Goal: Find specific page/section: Find specific page/section

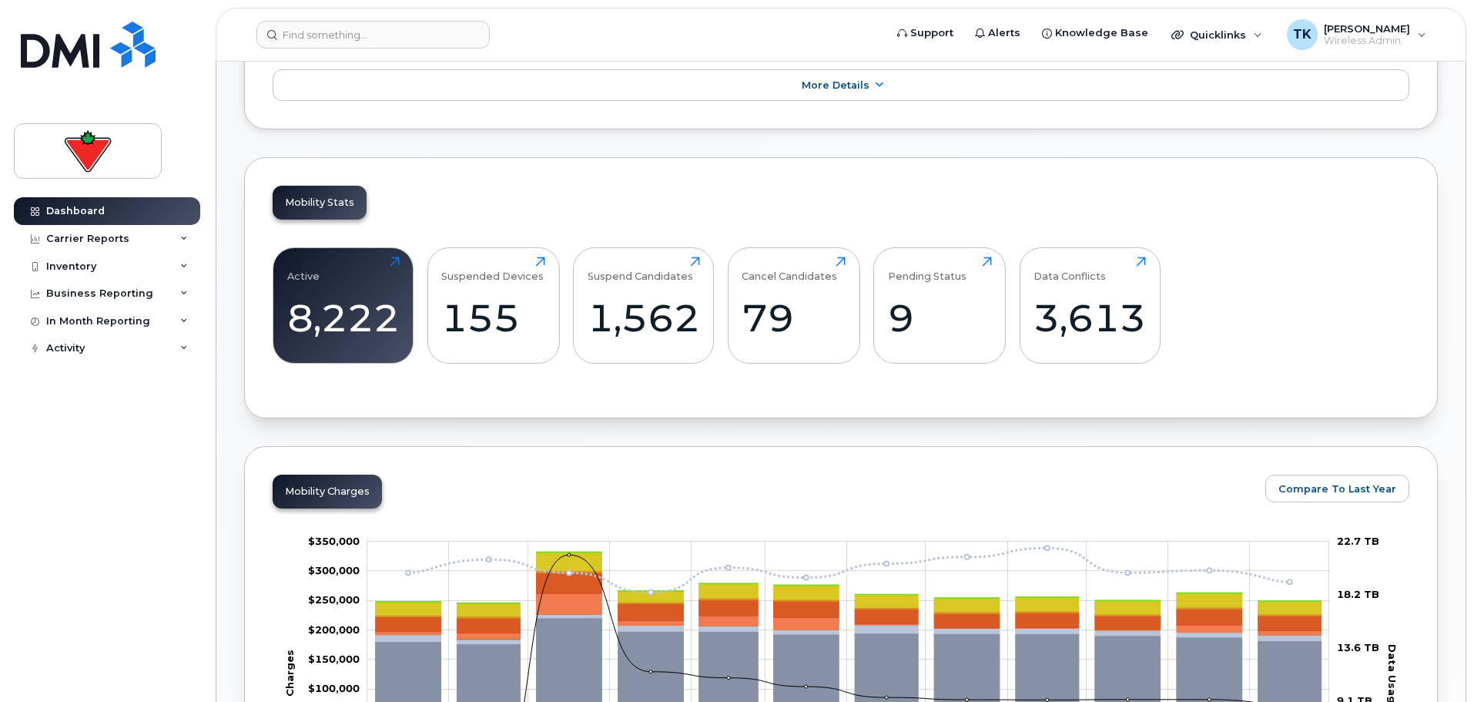
scroll to position [154, 0]
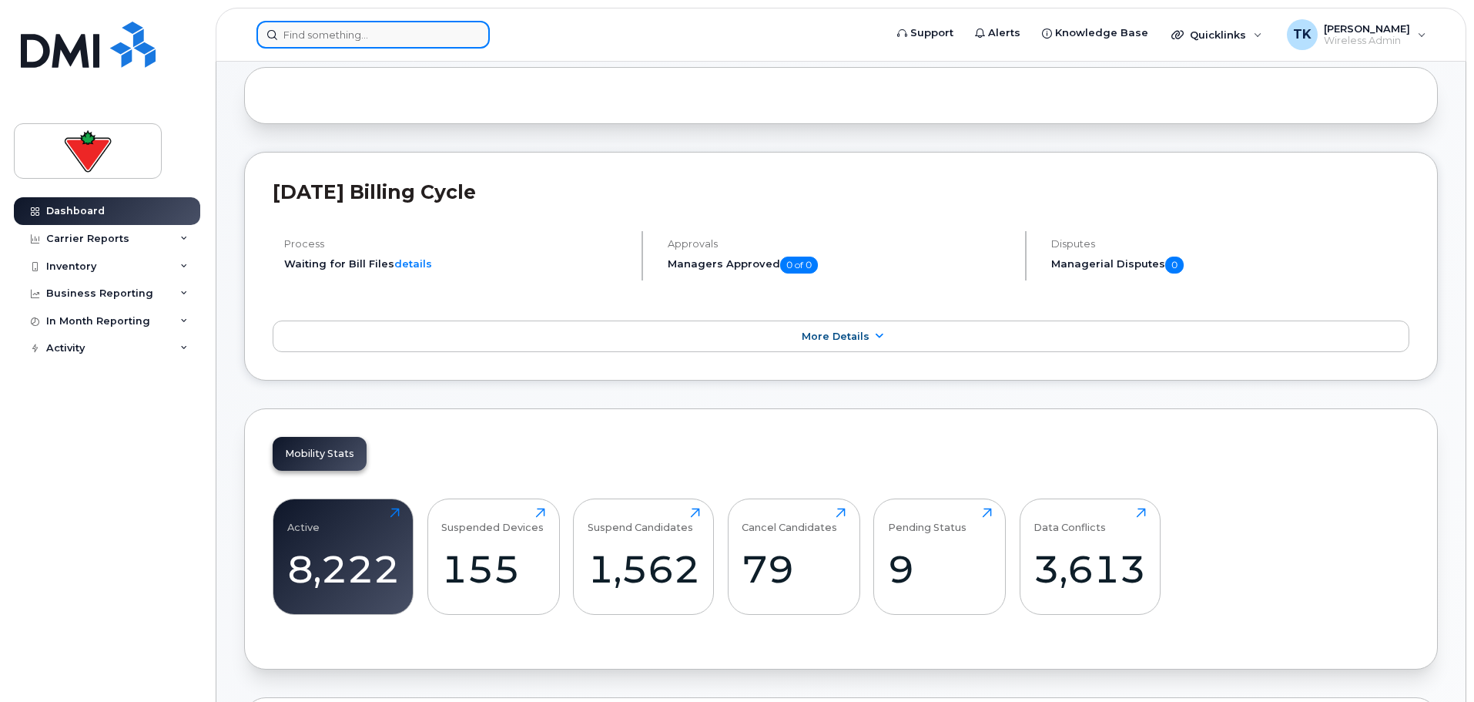
click at [349, 31] on input at bounding box center [372, 35] width 233 height 28
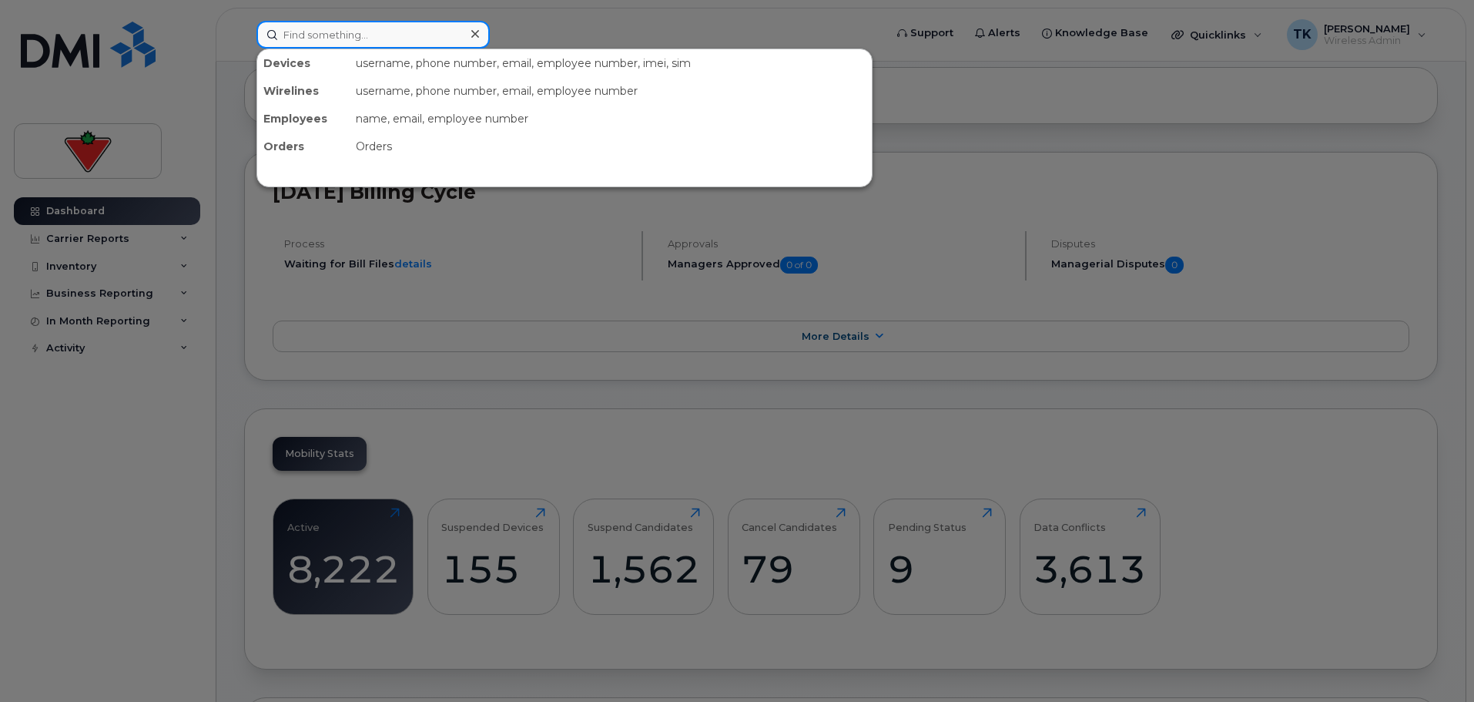
paste input "[PERSON_NAME]"
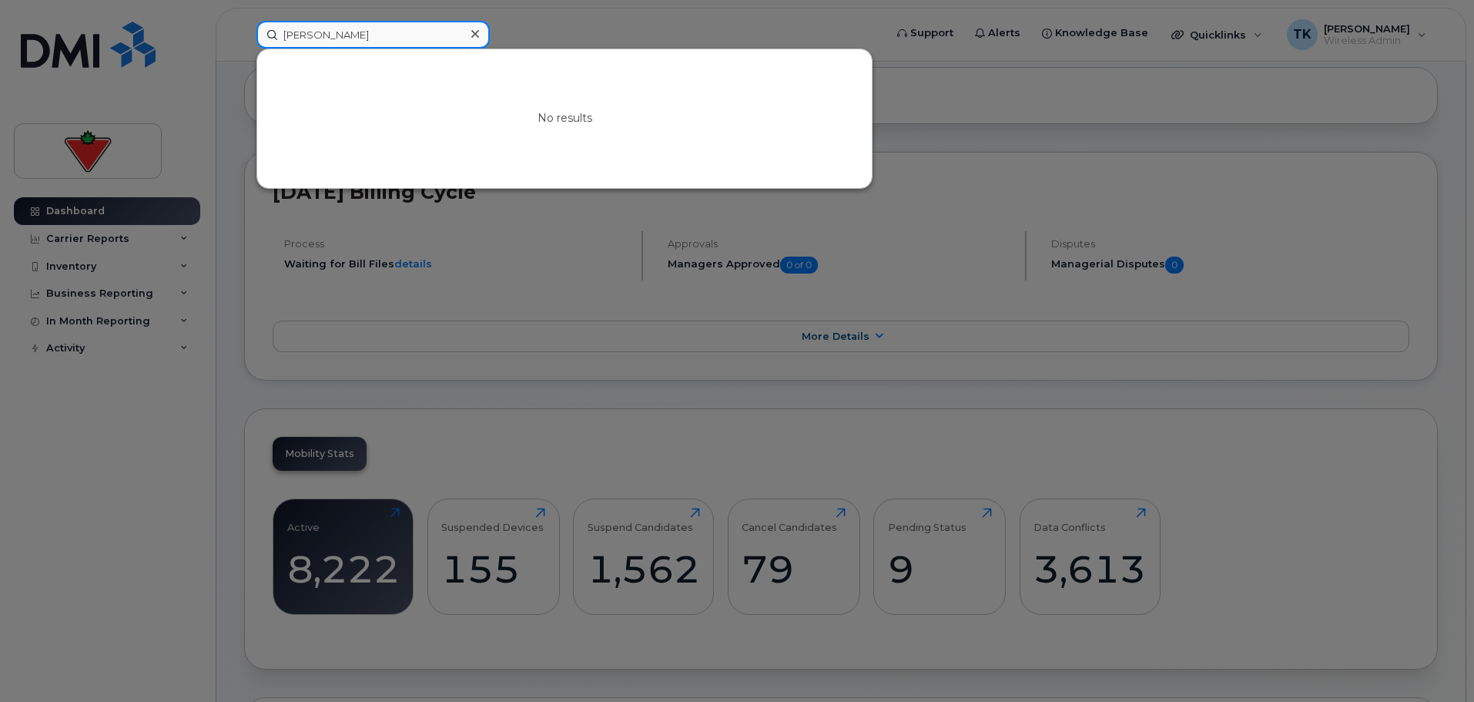
drag, startPoint x: 405, startPoint y: 35, endPoint x: 28, endPoint y: 35, distance: 377.3
click at [244, 35] on div "[PERSON_NAME] No results" at bounding box center [565, 35] width 642 height 28
paste input "[PERSON_NAME]"
drag, startPoint x: 377, startPoint y: 43, endPoint x: 33, endPoint y: -8, distance: 348.0
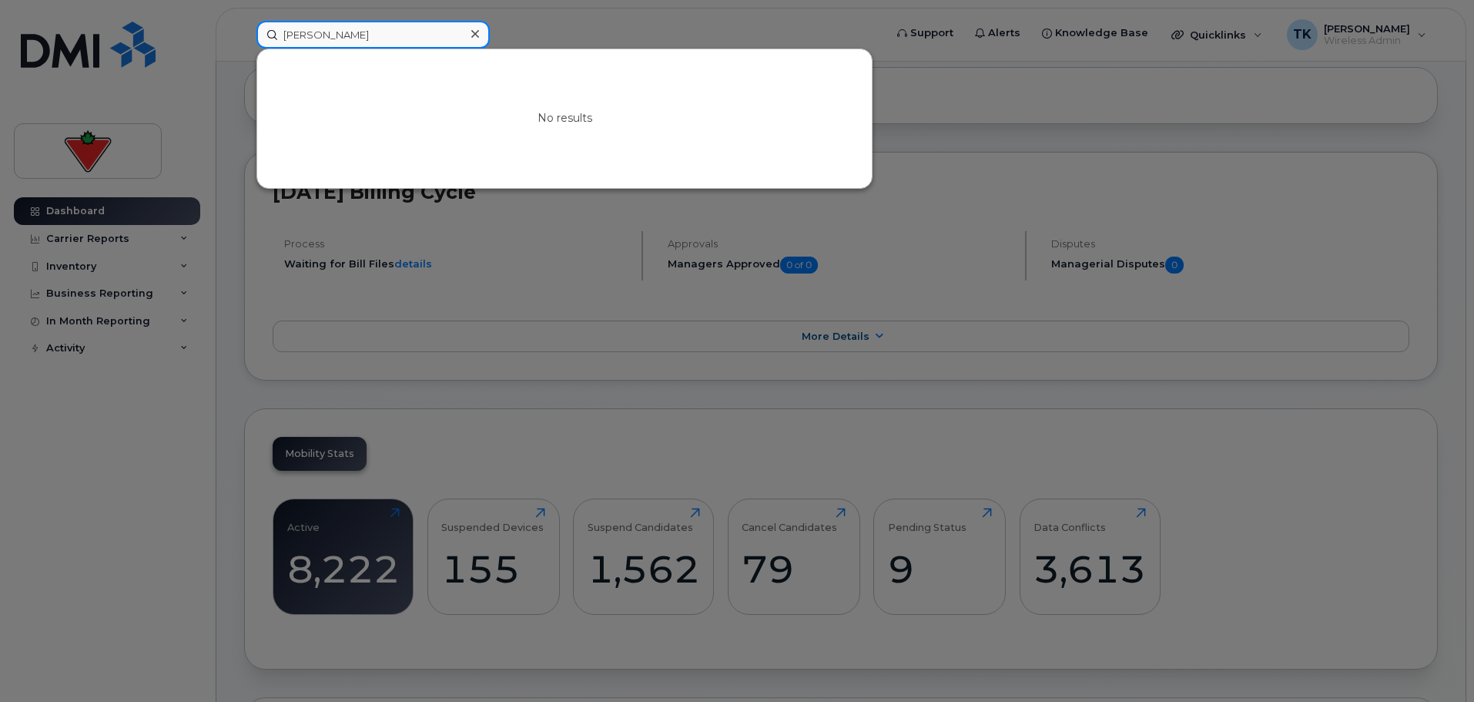
paste input "hivaprasad Gowda"
drag, startPoint x: 410, startPoint y: 35, endPoint x: 98, endPoint y: 35, distance: 312.6
click at [244, 35] on div "[PERSON_NAME] No results" at bounding box center [565, 35] width 642 height 28
paste input "[PERSON_NAME]"
drag, startPoint x: 384, startPoint y: 32, endPoint x: 14, endPoint y: 32, distance: 370.4
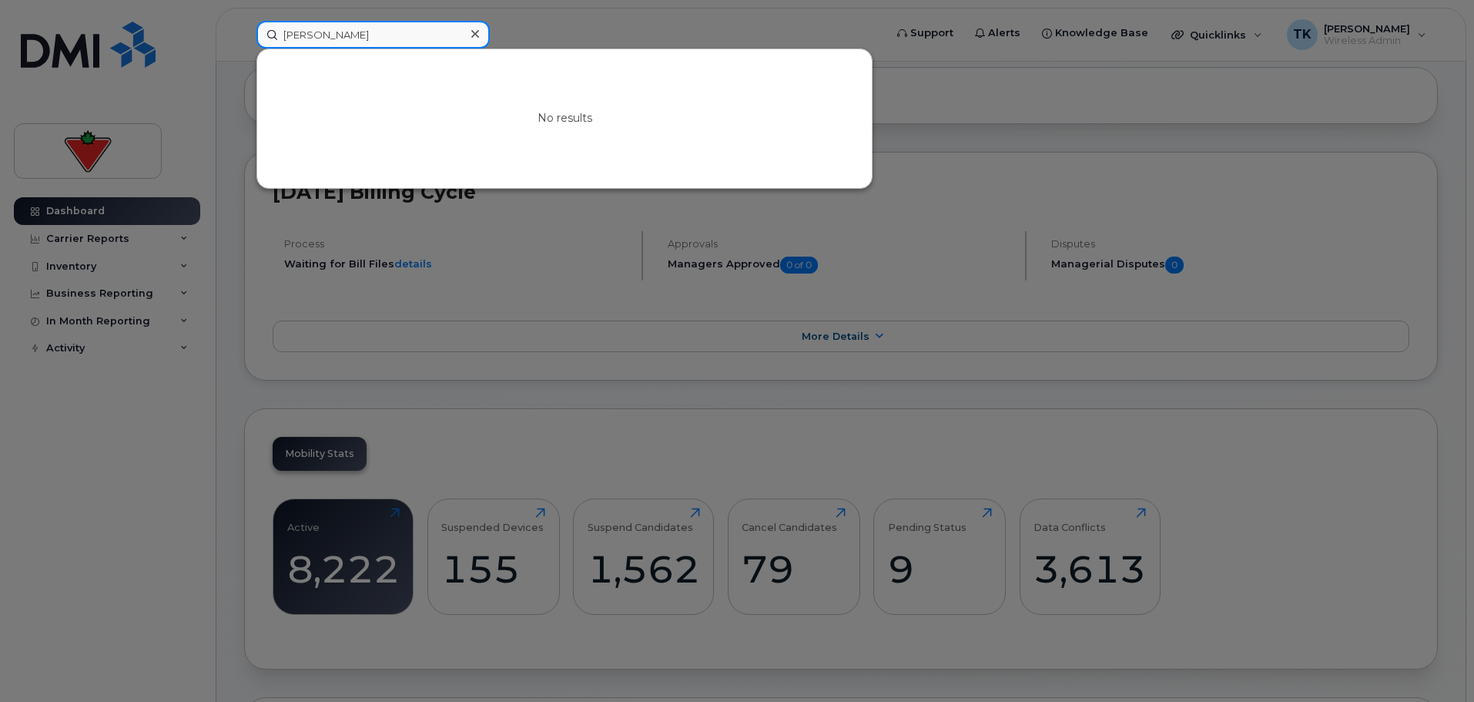
click at [244, 32] on div "[PERSON_NAME] No results" at bounding box center [565, 35] width 642 height 28
paste input "[PERSON_NAME]"
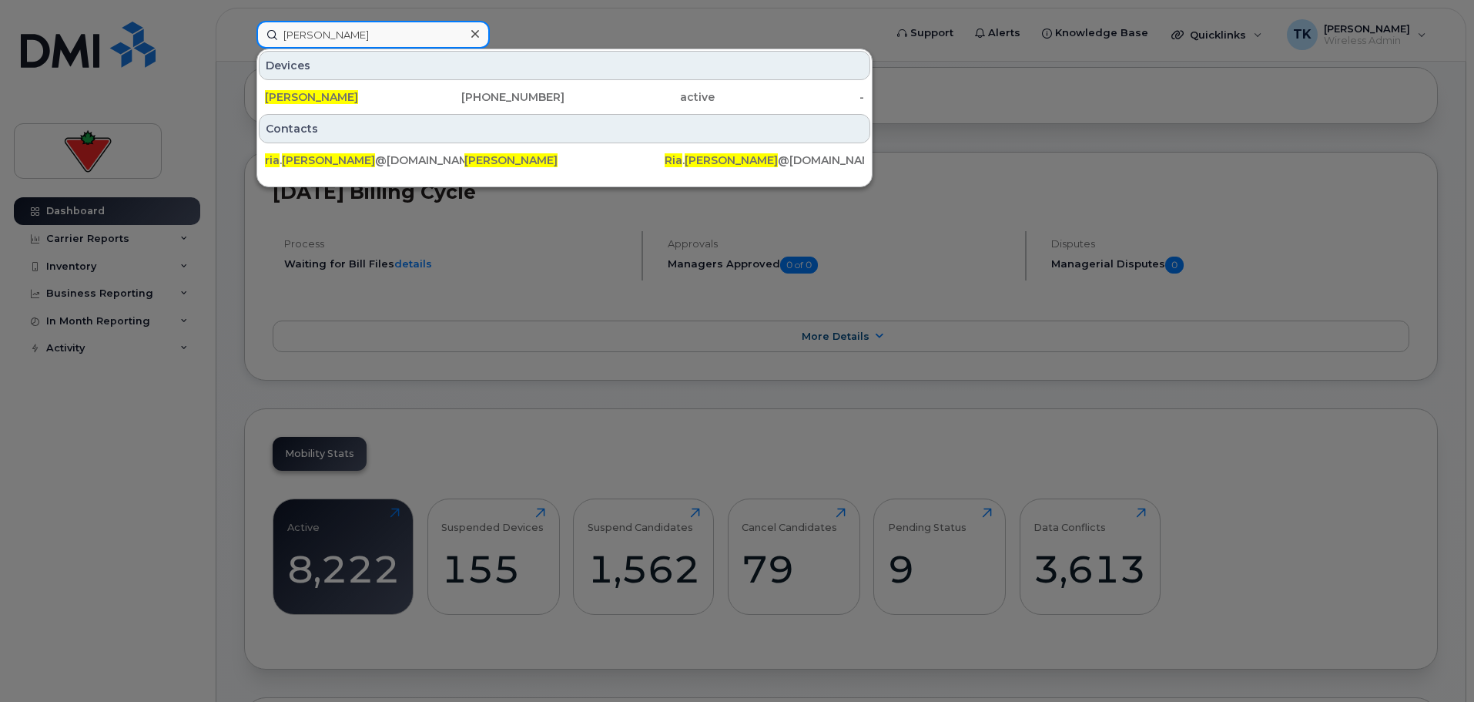
drag, startPoint x: 405, startPoint y: 25, endPoint x: 201, endPoint y: 28, distance: 204.1
click at [244, 28] on div "[PERSON_NAME] Devices [PERSON_NAME] [PHONE_NUMBER] active - Contacts ria . [PER…" at bounding box center [565, 35] width 642 height 28
paste input "[PERSON_NAME]"
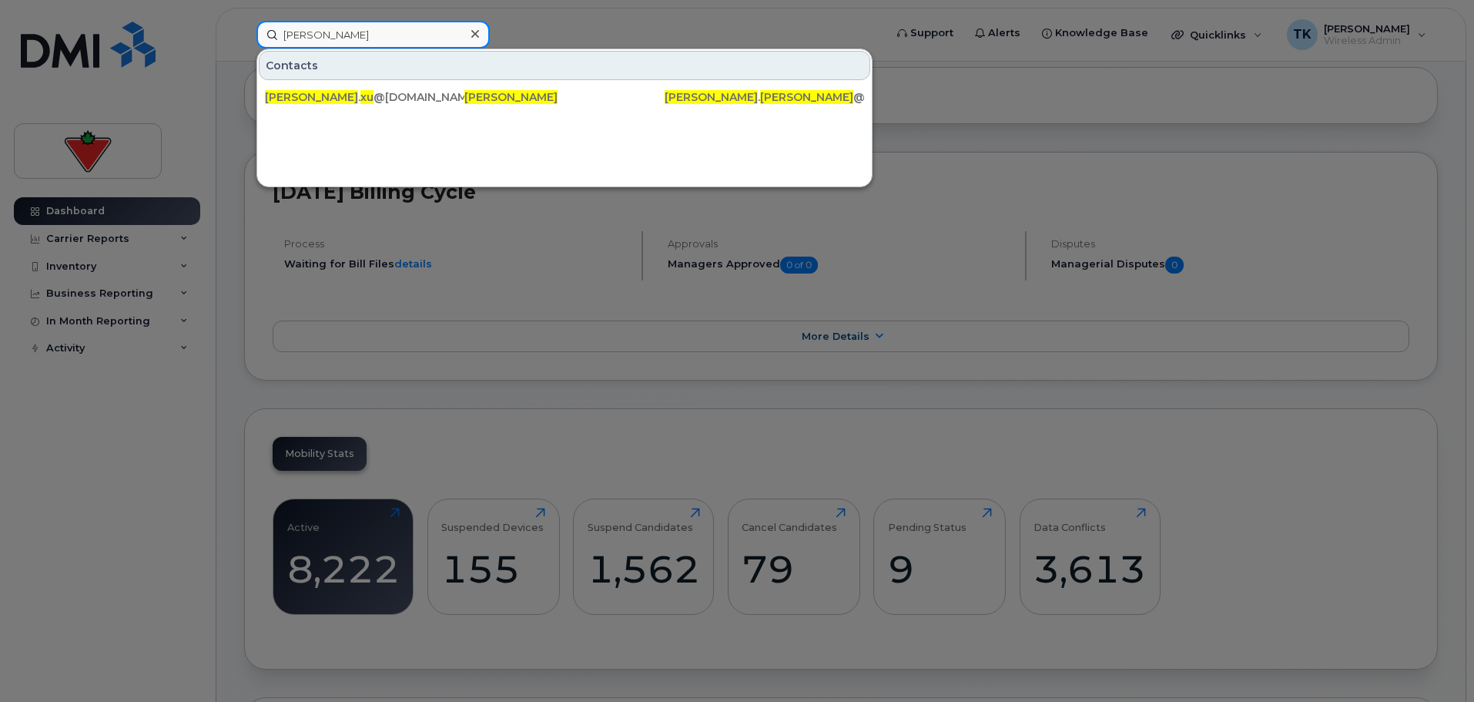
drag, startPoint x: 358, startPoint y: 34, endPoint x: 92, endPoint y: 29, distance: 265.7
click at [244, 32] on div "[PERSON_NAME] Contacts [PERSON_NAME] . [PERSON_NAME] @[DOMAIN_NAME] [PERSON_NAM…" at bounding box center [565, 35] width 642 height 28
paste input "[PERSON_NAME]"
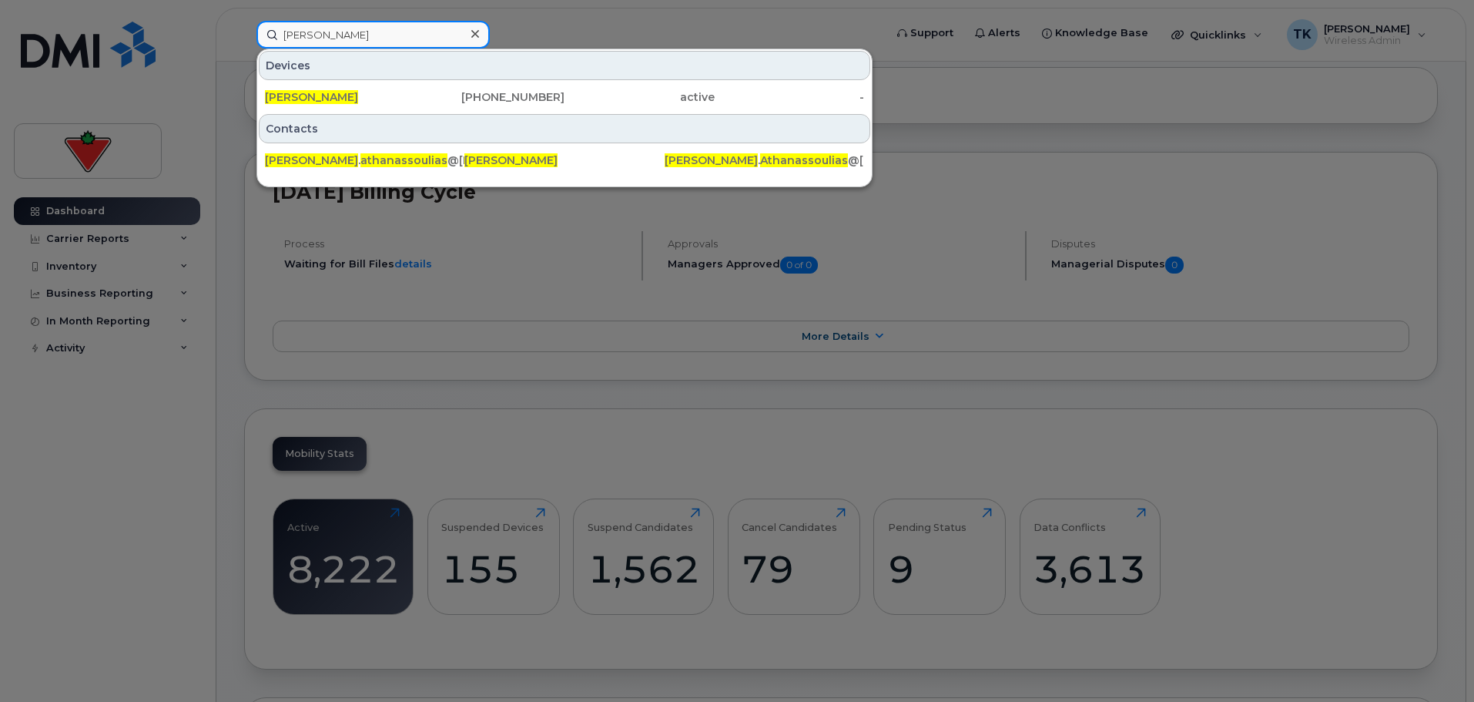
drag, startPoint x: 408, startPoint y: 27, endPoint x: 116, endPoint y: 21, distance: 291.9
click at [244, 21] on div "[PERSON_NAME] Devices [PERSON_NAME] [PHONE_NUMBER] active - Contacts [PERSON_NA…" at bounding box center [565, 35] width 642 height 28
paste input "[PERSON_NAME]"
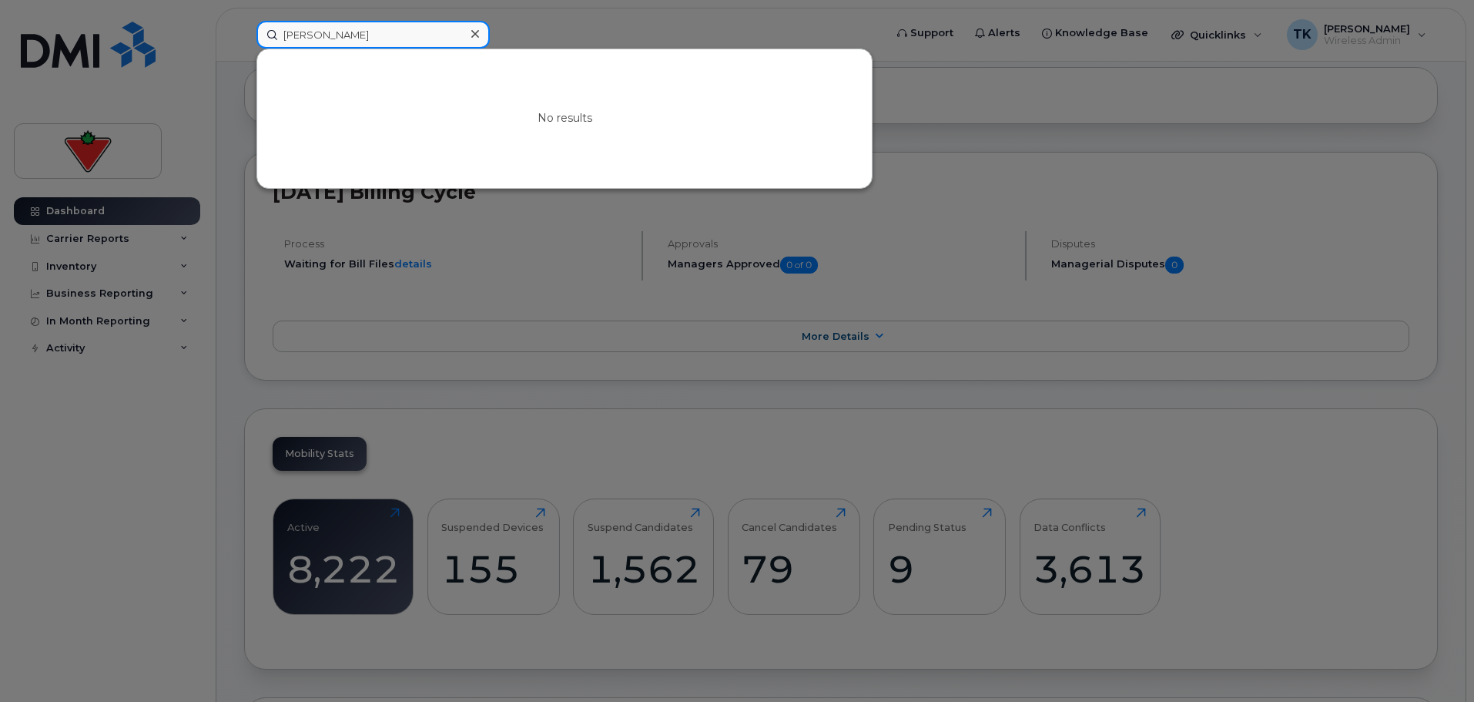
drag, startPoint x: 458, startPoint y: 25, endPoint x: 93, endPoint y: 29, distance: 365.0
click at [244, 29] on div "[PERSON_NAME] No results" at bounding box center [565, 35] width 642 height 28
paste input "[PERSON_NAME]"
drag, startPoint x: 407, startPoint y: 38, endPoint x: 167, endPoint y: 38, distance: 239.5
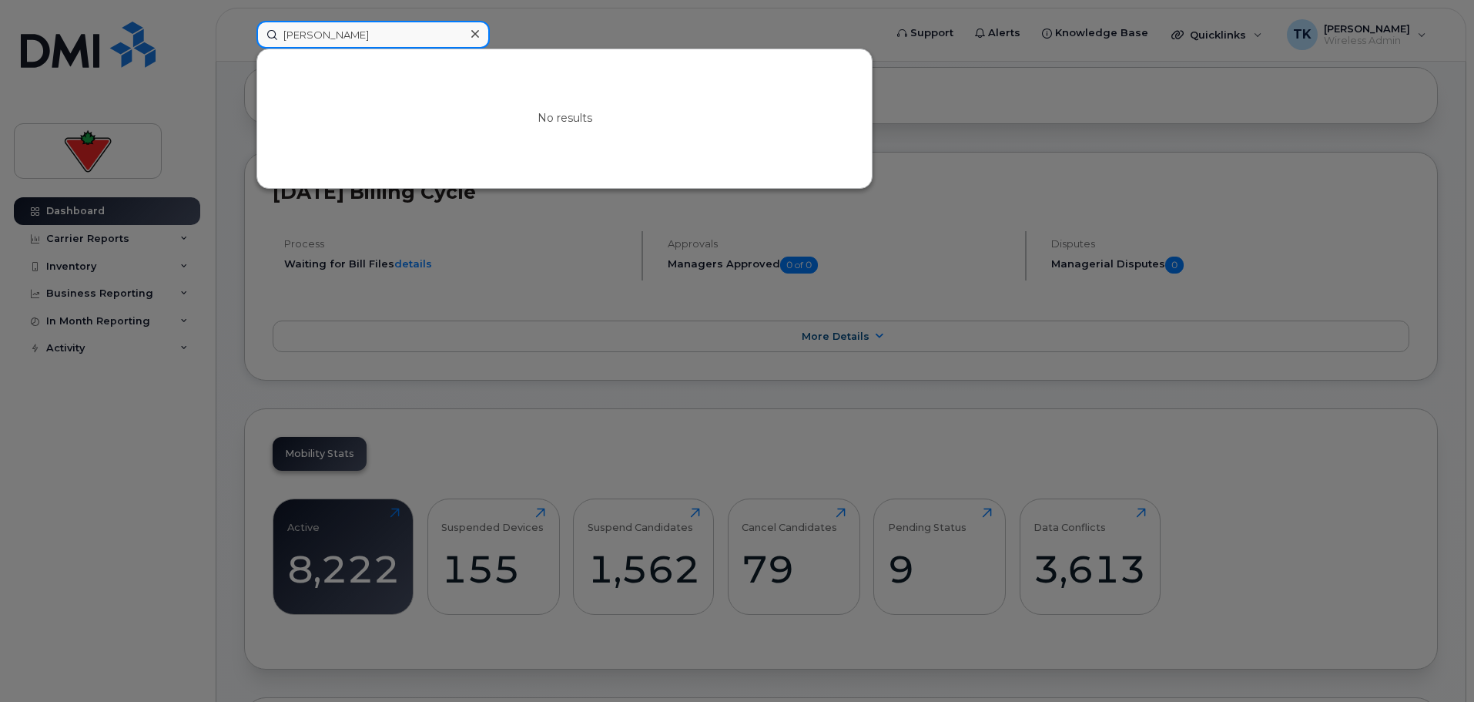
click at [244, 38] on div "[PERSON_NAME] No results" at bounding box center [565, 35] width 642 height 28
paste input "[PERSON_NAME]"
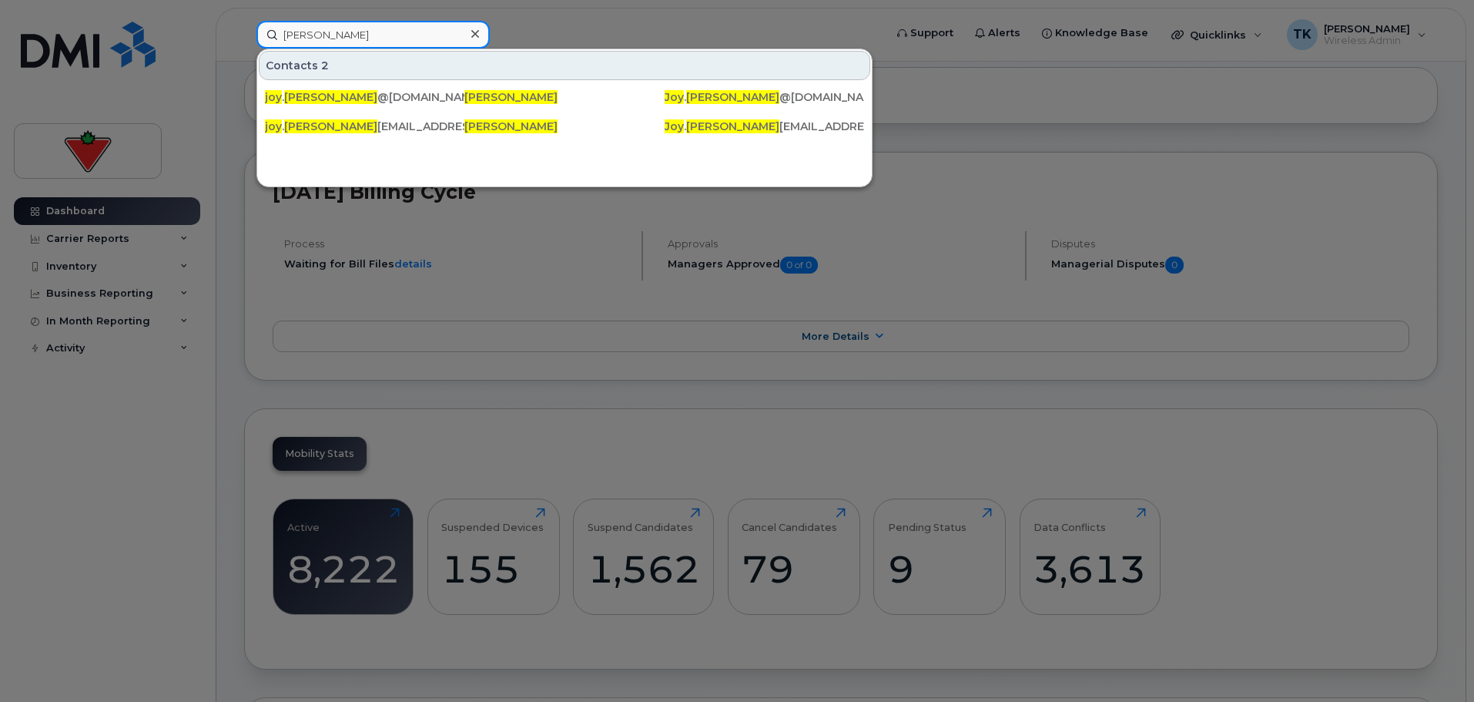
drag, startPoint x: 383, startPoint y: 32, endPoint x: 185, endPoint y: 31, distance: 198.7
click at [244, 31] on div "[PERSON_NAME] Contacts 2 joy . [PERSON_NAME] @[DOMAIN_NAME] [PERSON_NAME] [PERS…" at bounding box center [565, 35] width 642 height 28
paste input "[PERSON_NAME]"
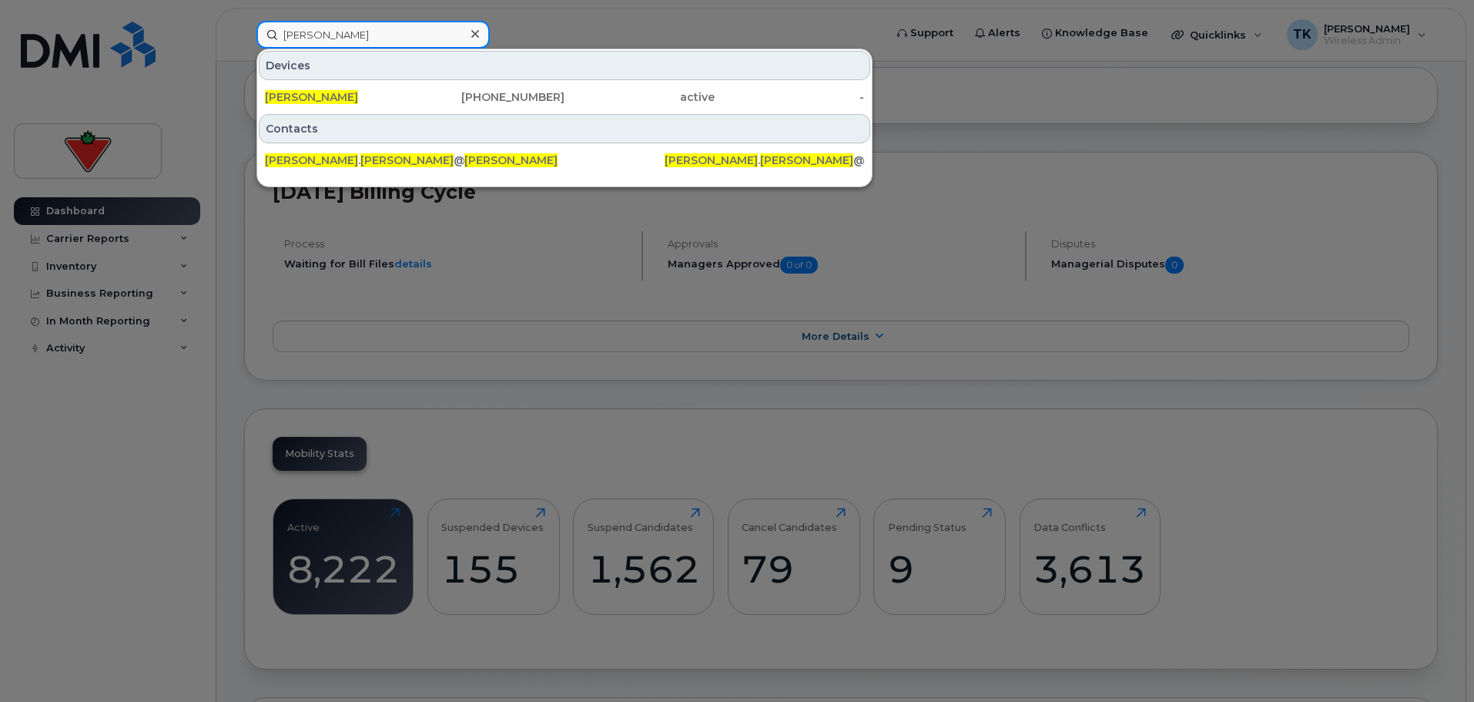
drag, startPoint x: 271, startPoint y: 38, endPoint x: 195, endPoint y: 38, distance: 76.2
click at [244, 38] on div "[PERSON_NAME] Devices [PERSON_NAME] [PHONE_NUMBER] active - Contacts [PERSON_NA…" at bounding box center [565, 35] width 642 height 28
paste input "[PERSON_NAME]"
drag, startPoint x: 373, startPoint y: 42, endPoint x: 191, endPoint y: 33, distance: 181.9
click at [244, 33] on div "[PERSON_NAME] Devices [PERSON_NAME] [PHONE_NUMBER] active - Contacts [PERSON_NA…" at bounding box center [565, 35] width 642 height 28
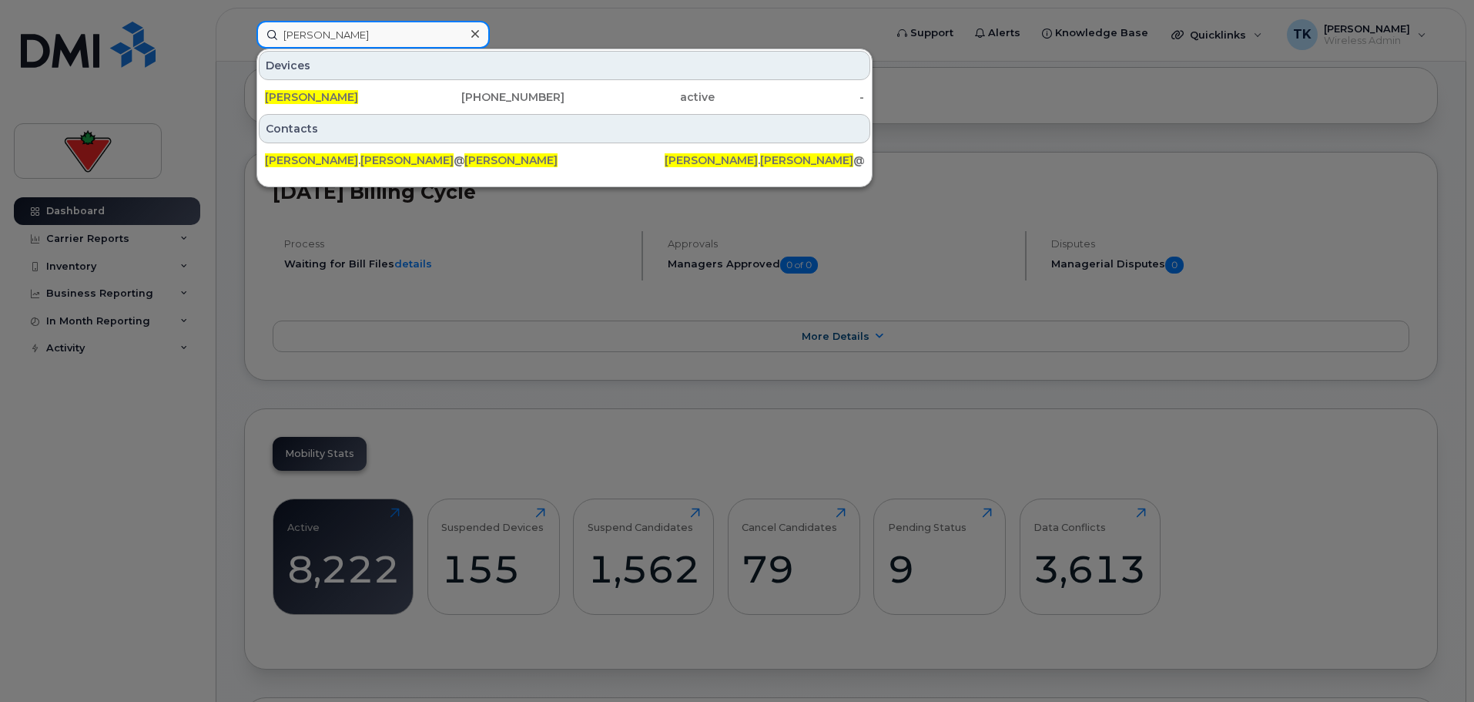
paste input "[PERSON_NAME]"
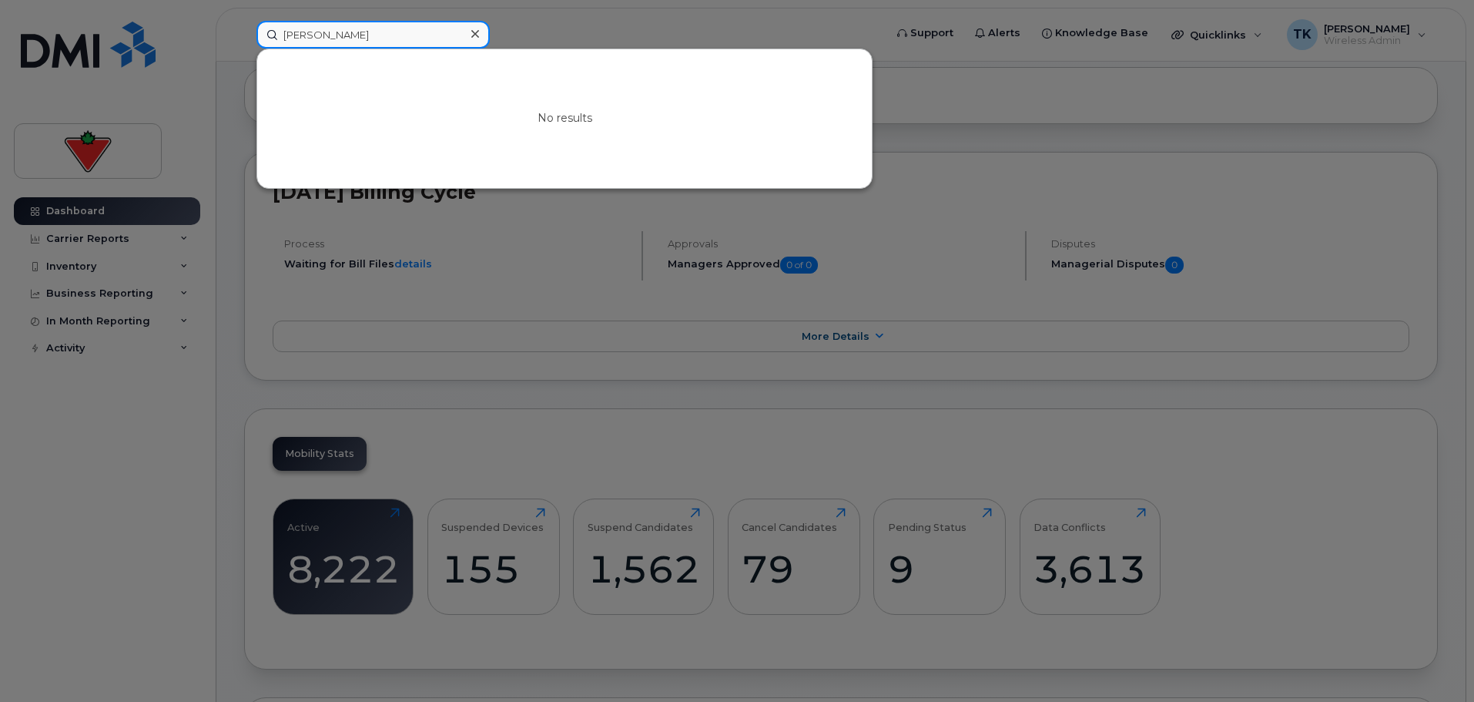
drag, startPoint x: 388, startPoint y: 39, endPoint x: 129, endPoint y: 15, distance: 260.7
click at [244, 21] on div "[PERSON_NAME] No results" at bounding box center [565, 35] width 642 height 28
paste input "[PERSON_NAME]"
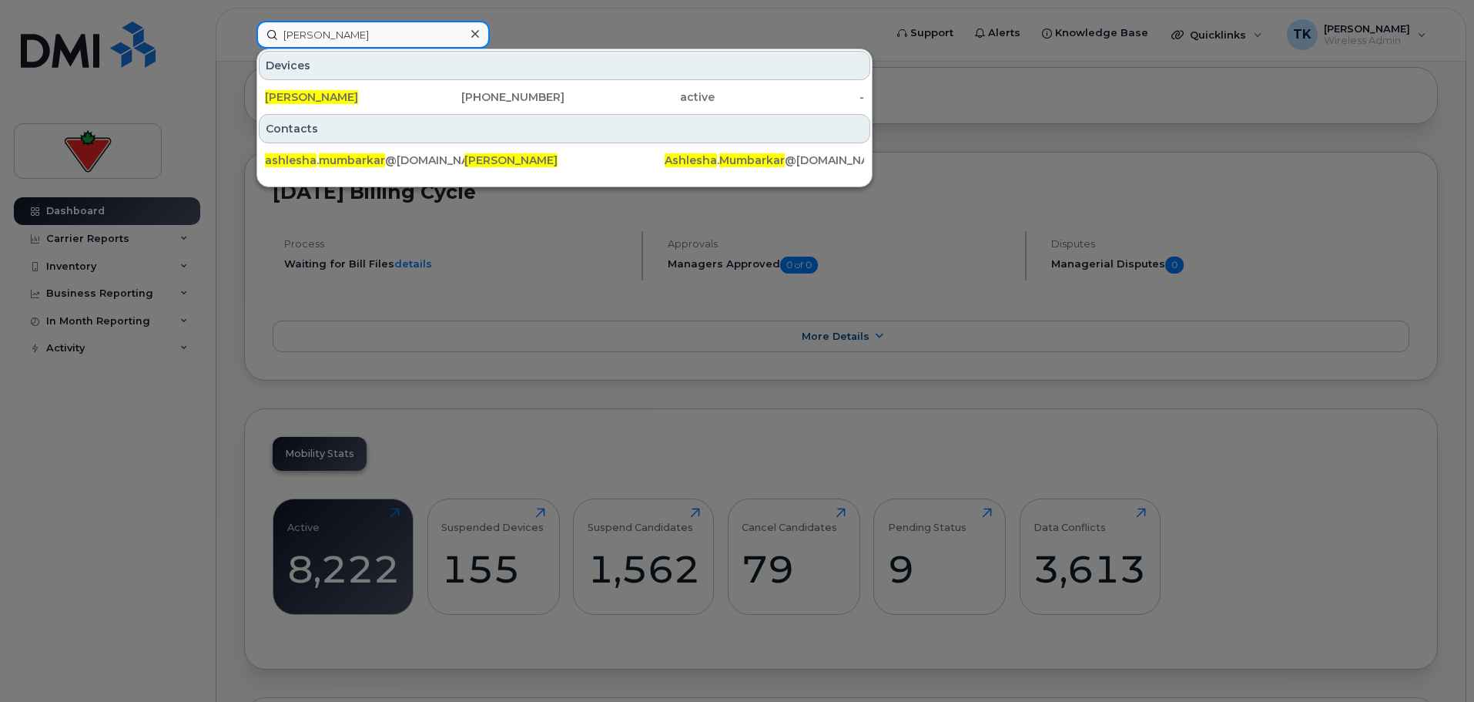
drag, startPoint x: 446, startPoint y: 39, endPoint x: 186, endPoint y: 16, distance: 261.3
click at [244, 21] on div "[PERSON_NAME] Devices [PERSON_NAME] [PHONE_NUMBER] active - Contacts ashlesha .…" at bounding box center [565, 35] width 642 height 28
paste input "[PERSON_NAME]"
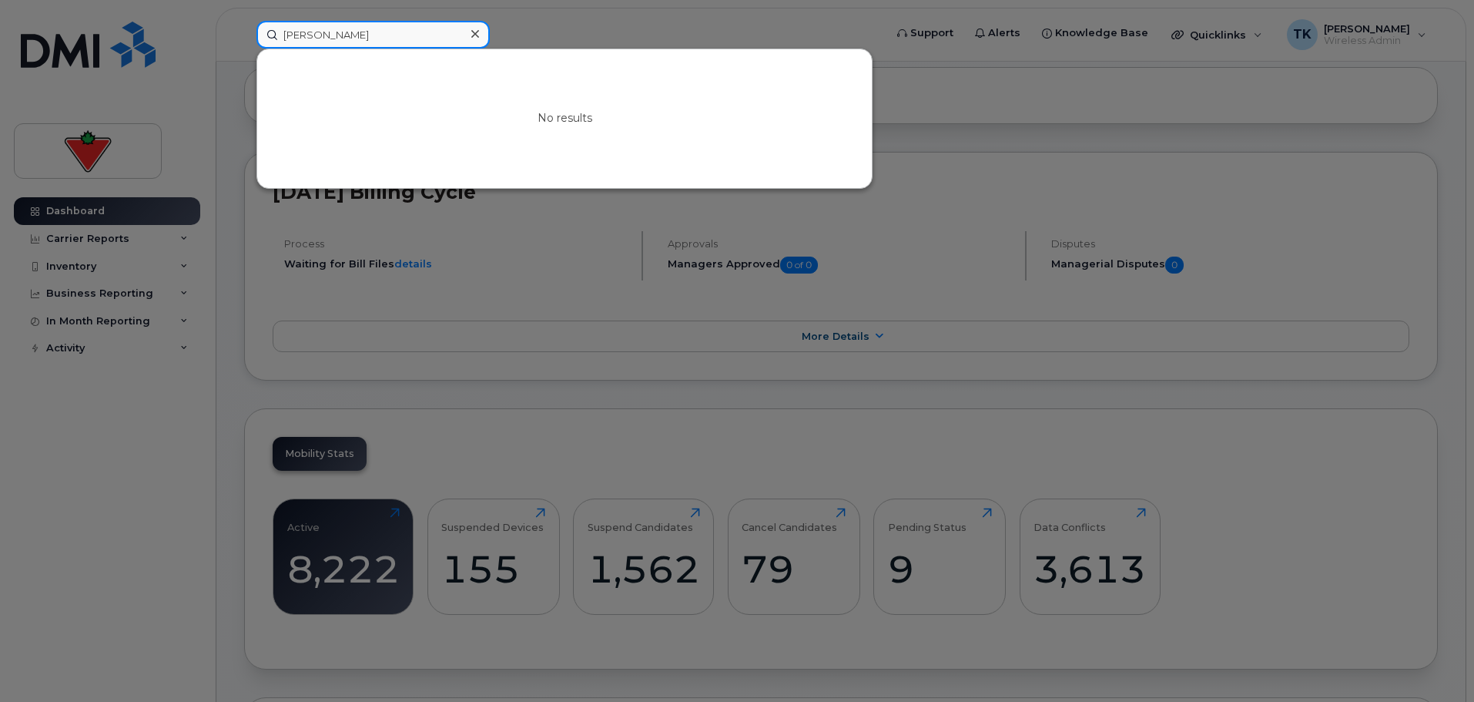
drag, startPoint x: 401, startPoint y: 35, endPoint x: -8, endPoint y: 25, distance: 409.8
paste input "[PERSON_NAME] L'Abbe"
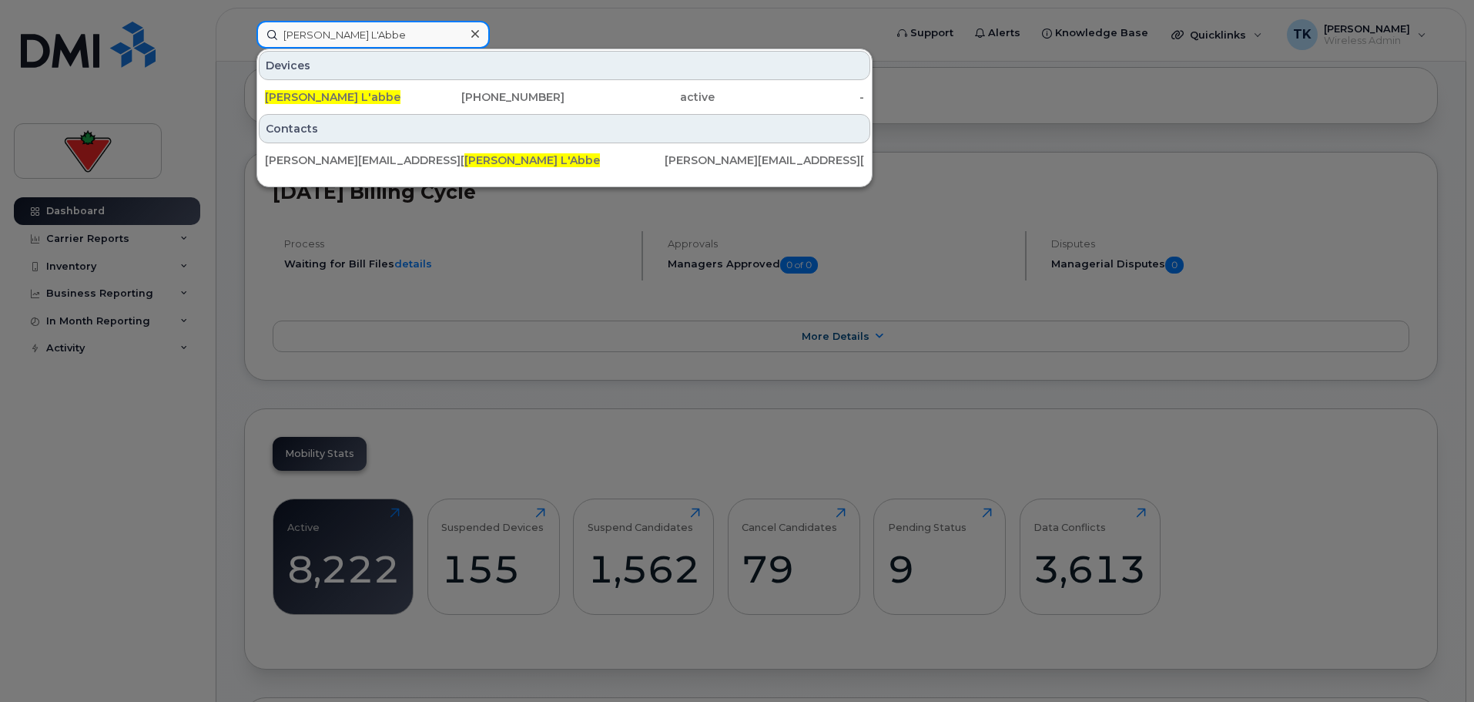
drag, startPoint x: 398, startPoint y: 39, endPoint x: 80, endPoint y: 18, distance: 318.7
click at [244, 22] on div "[PERSON_NAME] L'Abbe Devices [PERSON_NAME] L'abbe [PHONE_NUMBER] active - Conta…" at bounding box center [565, 35] width 642 height 28
paste input "nor [PERSON_NAME]"
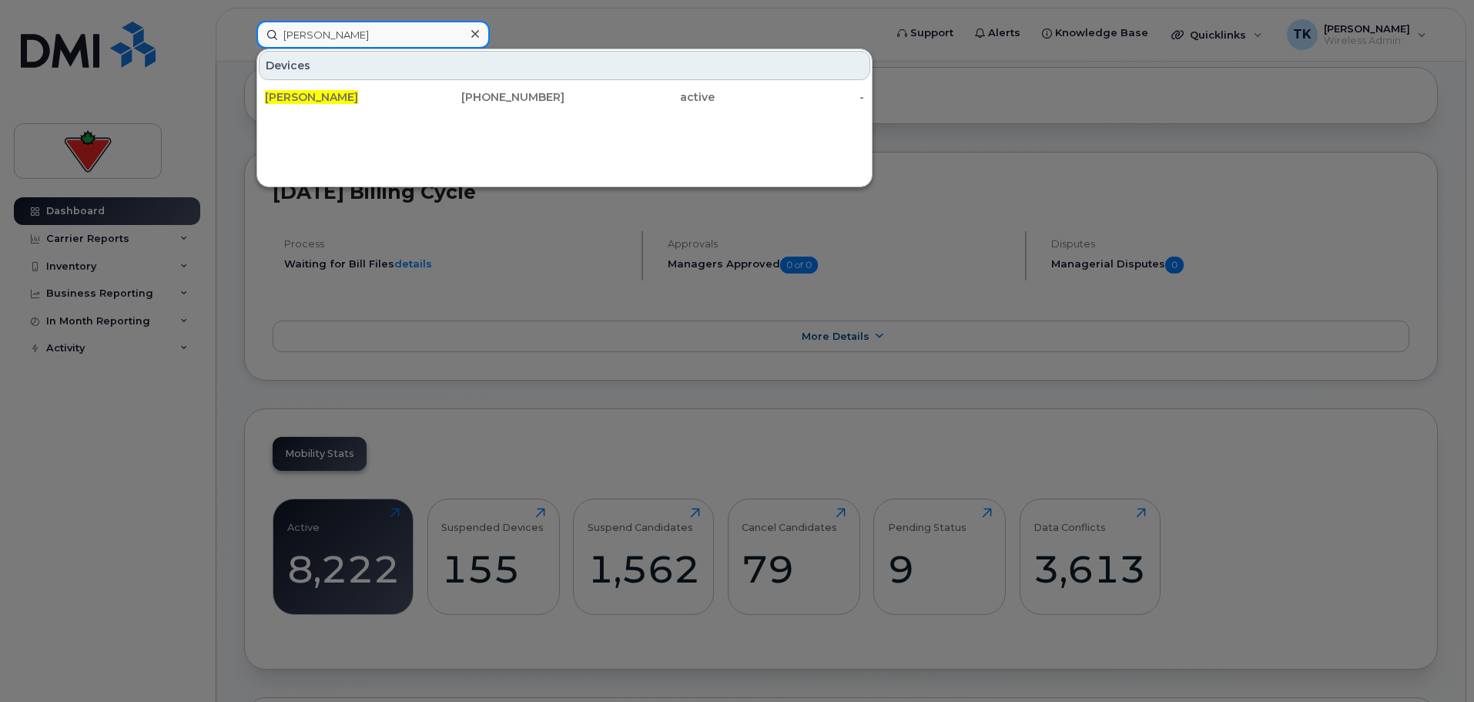
drag, startPoint x: 450, startPoint y: 34, endPoint x: 120, endPoint y: 33, distance: 329.6
click at [244, 34] on div "[PERSON_NAME] Devices [PERSON_NAME] [PHONE_NUMBER] active -" at bounding box center [565, 35] width 642 height 28
paste input "[PERSON_NAME]"
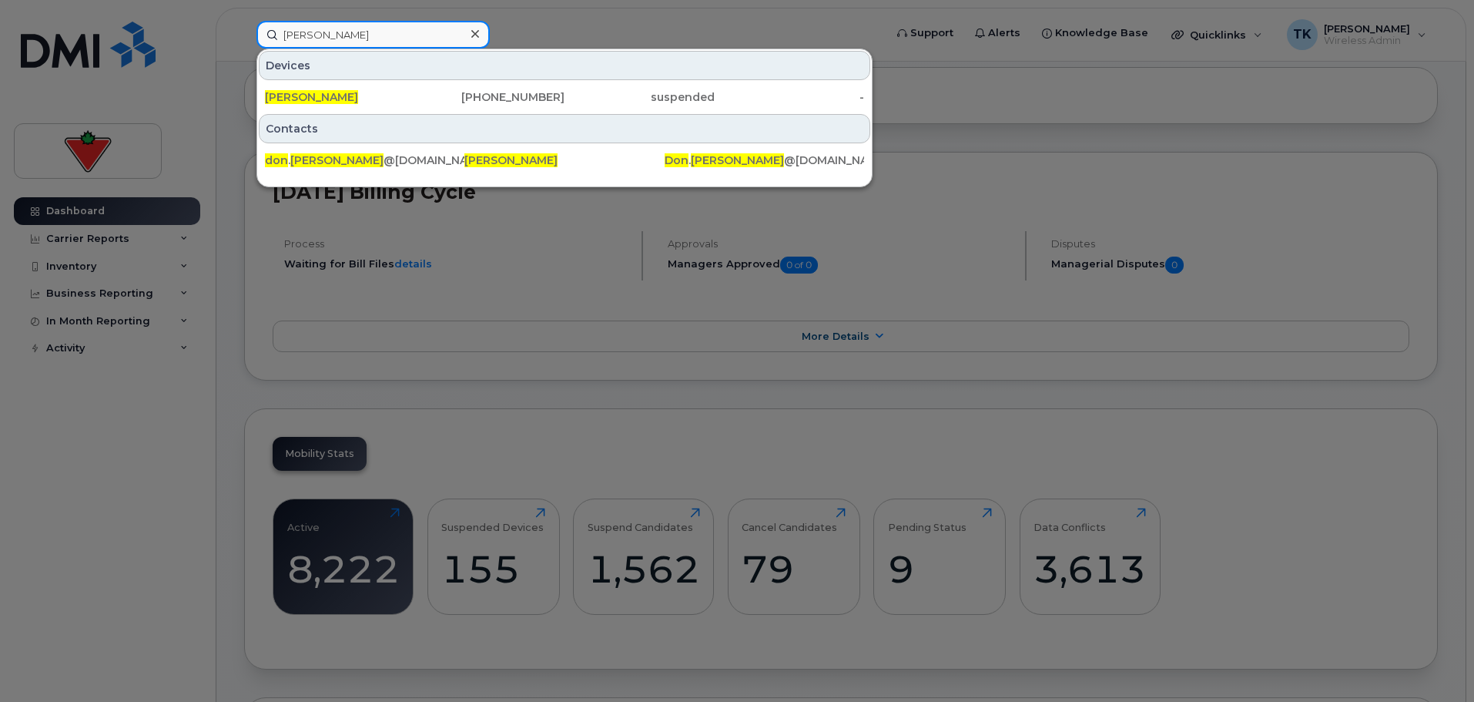
drag, startPoint x: 258, startPoint y: 22, endPoint x: 199, endPoint y: 17, distance: 58.7
click at [244, 21] on div "[PERSON_NAME] Devices [PERSON_NAME] [PHONE_NUMBER] suspended - Contacts don . […" at bounding box center [565, 35] width 642 height 28
paste input "[PERSON_NAME]"
drag, startPoint x: 399, startPoint y: 39, endPoint x: 100, endPoint y: 18, distance: 299.5
click at [244, 21] on div "[PERSON_NAME] Devices [PERSON_NAME] [PHONE_NUMBER] suspended - Contacts [PERSON…" at bounding box center [565, 35] width 642 height 28
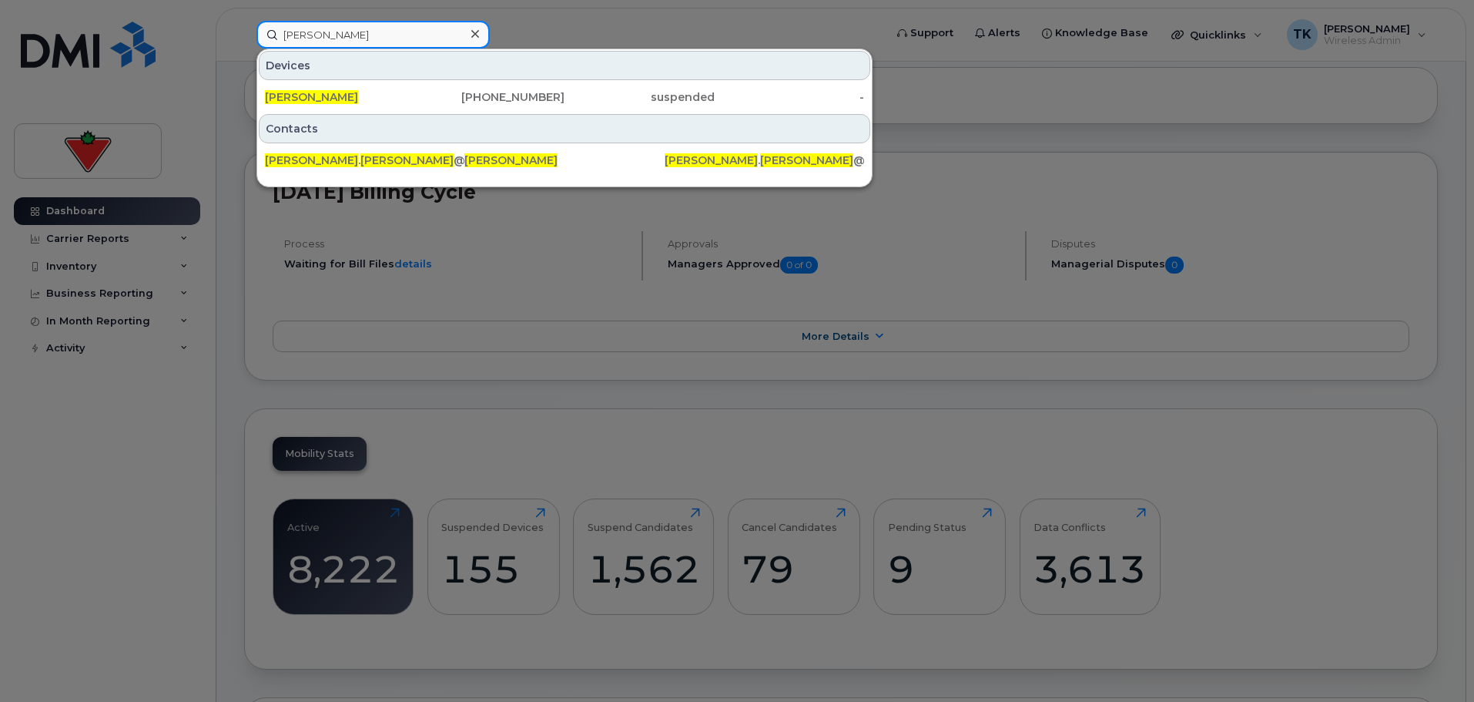
paste input "[PERSON_NAME]"
drag, startPoint x: 417, startPoint y: 35, endPoint x: 72, endPoint y: 33, distance: 345.0
click at [244, 33] on div "[PERSON_NAME] [PERSON_NAME] [PHONE_NUMBER] active - Contacts [PERSON_NAME] . [P…" at bounding box center [565, 35] width 642 height 28
paste input "[PERSON_NAME]"
drag, startPoint x: 391, startPoint y: 39, endPoint x: 91, endPoint y: 32, distance: 300.4
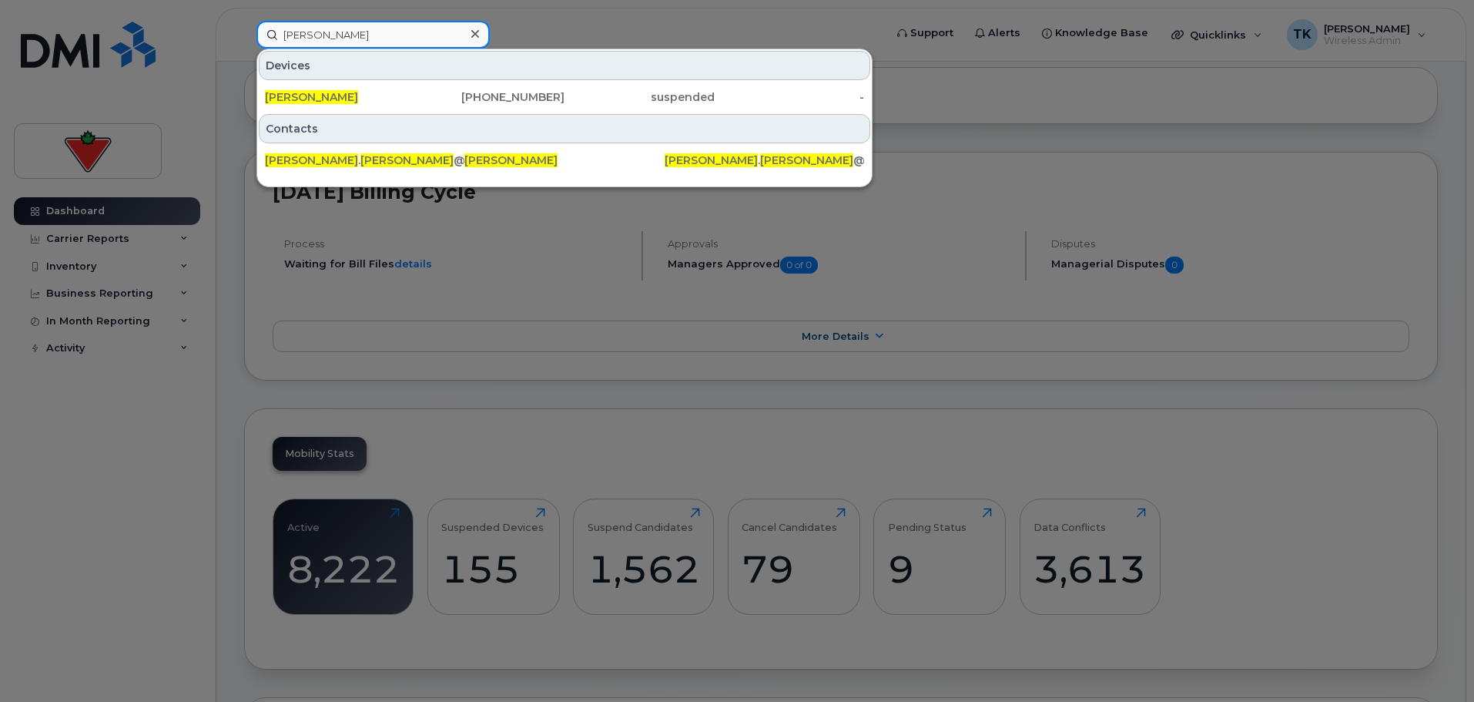
click at [244, 33] on div "[PERSON_NAME] Devices [PERSON_NAME] [PHONE_NUMBER] suspended - Contacts [PERSON…" at bounding box center [565, 35] width 642 height 28
paste input "[PERSON_NAME]"
drag, startPoint x: 393, startPoint y: 42, endPoint x: 62, endPoint y: 41, distance: 330.4
click at [244, 42] on div "[PERSON_NAME] Devices [PERSON_NAME] [PHONE_NUMBER] cancelled - Contacts [PERSON…" at bounding box center [565, 35] width 642 height 28
paste input "[PERSON_NAME]"
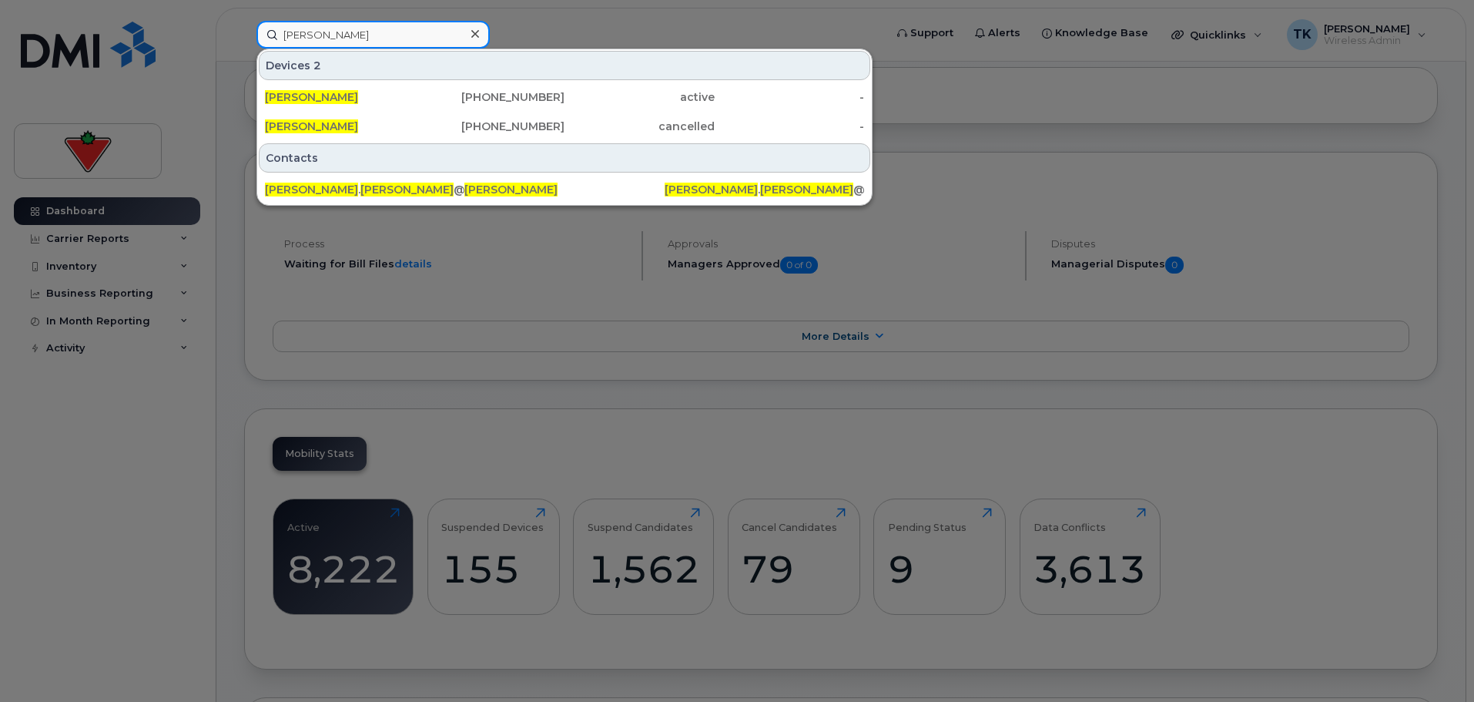
type input "[PERSON_NAME]"
